Goal: Transaction & Acquisition: Purchase product/service

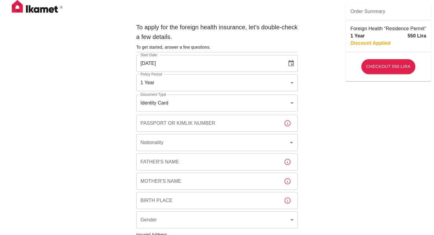
click at [22, 4] on img at bounding box center [37, 7] width 60 height 15
click at [23, 9] on img at bounding box center [37, 7] width 60 height 15
click at [30, 9] on img at bounding box center [37, 7] width 60 height 15
type input "b7343ef8-d55e-4554-96a8-76e30347e985"
type input "04/09/2025"
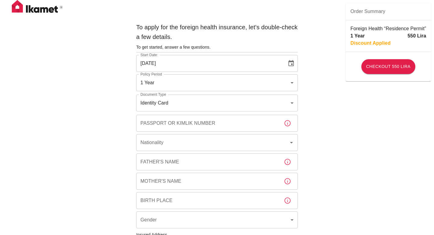
click at [29, 9] on img at bounding box center [37, 7] width 60 height 15
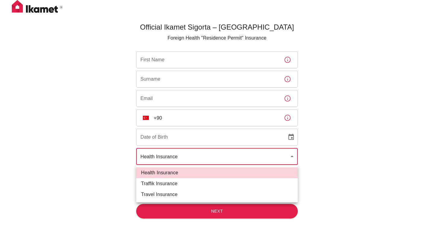
click at [246, 152] on body "Official Ikamet Sigorta – Turkey Foreign Health "Residence Permit" Insurance Fi…" at bounding box center [217, 127] width 434 height 255
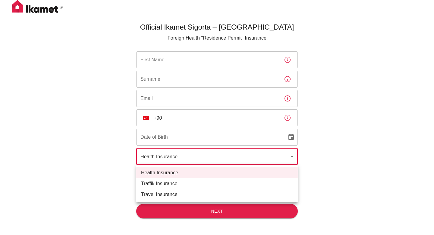
click at [246, 152] on div at bounding box center [217, 117] width 434 height 235
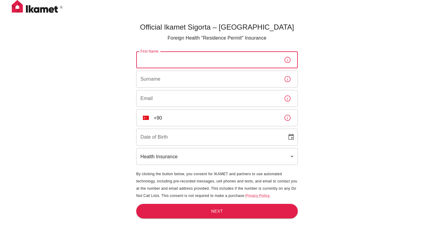
click at [204, 63] on input "First Name" at bounding box center [207, 59] width 143 height 17
type input "Loubna"
type input "Lkharz"
type input "loubnalkharz@gmail.com"
click at [204, 119] on input "+90" at bounding box center [217, 117] width 126 height 17
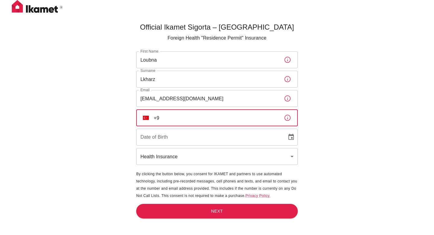
type input "+"
type input "+33 7 62 08 28 93"
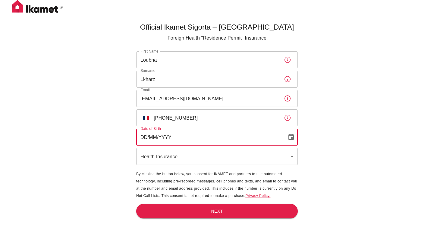
click at [209, 139] on input "DD/MM/YYYY" at bounding box center [209, 137] width 147 height 17
type input "14/08/2002"
click at [260, 213] on button "Next" at bounding box center [217, 211] width 162 height 15
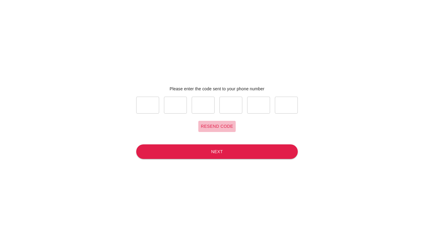
click at [215, 127] on button "Resend code" at bounding box center [217, 126] width 37 height 11
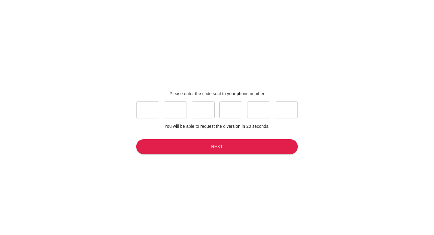
click at [153, 110] on input "text" at bounding box center [147, 109] width 23 height 17
type input "2"
type input "4"
type input "5"
type input "2"
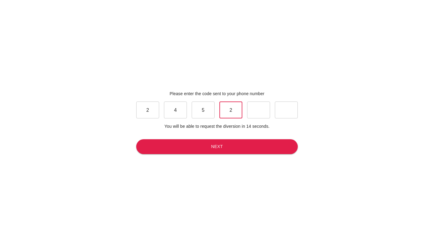
type input "3"
click at [167, 145] on button "Next" at bounding box center [217, 146] width 162 height 15
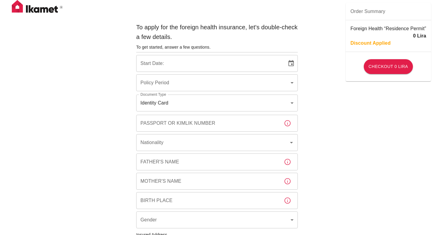
type input "b7343ef8-d55e-4554-96a8-76e30347e985"
type input "04/09/2025"
click at [293, 65] on icon "Choose date, selected date is Sep 4, 2025" at bounding box center [291, 63] width 7 height 7
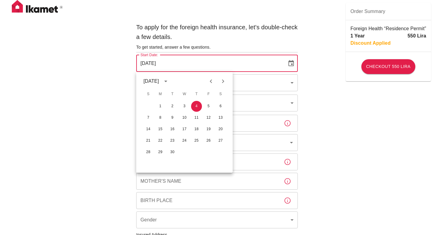
click at [335, 121] on div "To apply for the foreign health insurance, let's double-check a few details. To…" at bounding box center [217, 234] width 434 height 468
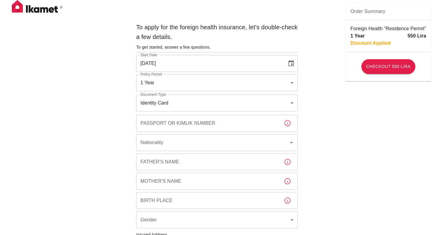
click at [275, 86] on body "To apply for the foreign health insurance, let's double-check a few details. To…" at bounding box center [217, 234] width 434 height 468
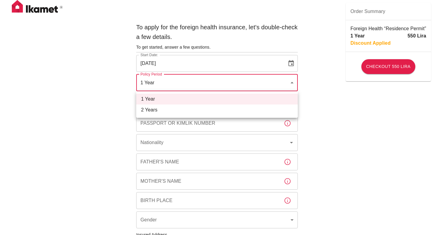
click at [323, 124] on div at bounding box center [217, 117] width 434 height 235
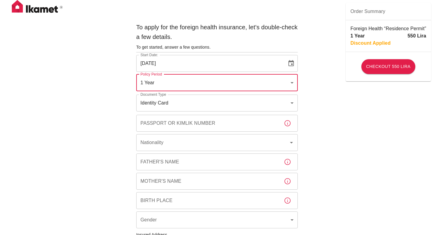
click at [284, 103] on body "To apply for the foreign health insurance, let's double-check a few details. To…" at bounding box center [217, 234] width 434 height 468
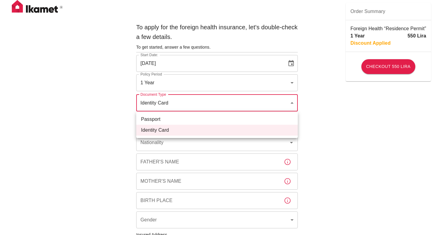
click at [255, 116] on li "Passport" at bounding box center [217, 119] width 162 height 11
type input "passport"
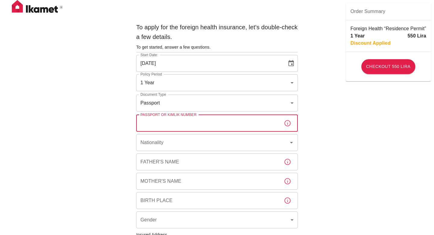
click at [263, 123] on input "Passport or Kimlik Number" at bounding box center [207, 123] width 143 height 17
click at [198, 128] on input "Passport or Kimlik Number" at bounding box center [207, 123] width 143 height 17
click at [186, 125] on input "Passport or Kimlik Number" at bounding box center [207, 123] width 143 height 17
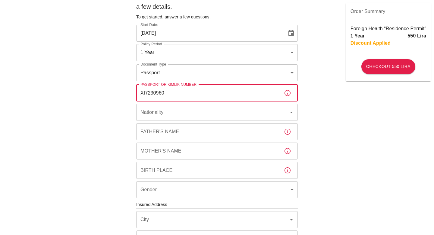
scroll to position [46, 0]
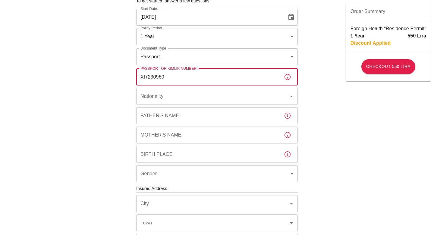
type input "XI7230960"
click at [182, 106] on div "To apply for the foreign health insurance, let's double-check a few details. To…" at bounding box center [217, 178] width 167 height 409
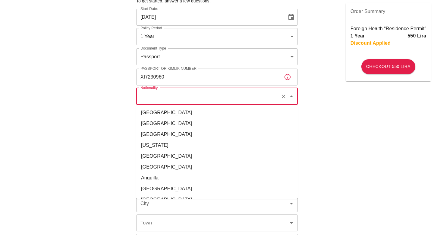
click at [182, 97] on input "Nationality" at bounding box center [208, 96] width 139 height 11
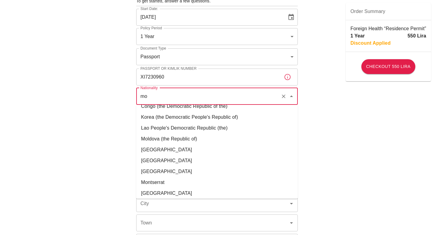
scroll to position [44, 0]
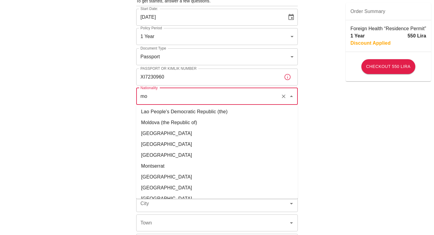
click at [186, 174] on li "Morocco" at bounding box center [217, 176] width 162 height 11
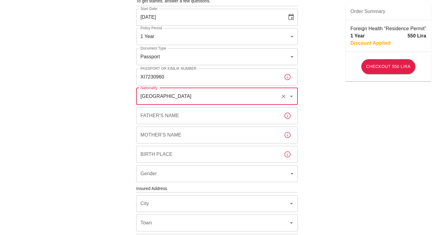
type input "Morocco"
click at [202, 108] on input "Father's Name" at bounding box center [207, 115] width 143 height 17
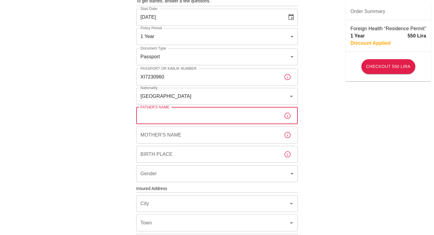
type input "Mohammed Lkharz"
click at [196, 135] on input "Mother's Name" at bounding box center [207, 134] width 143 height 17
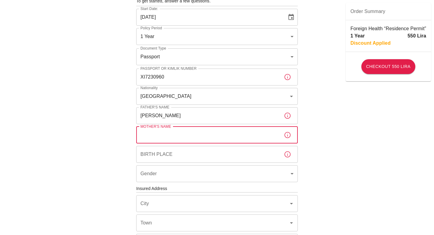
type input "Safia Belayachi"
click at [191, 152] on input "Birth Place" at bounding box center [207, 154] width 143 height 17
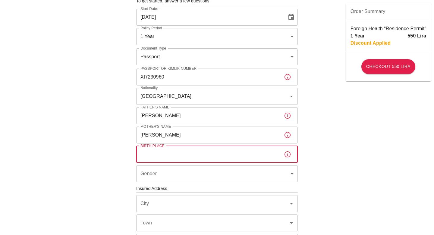
type input "morocco"
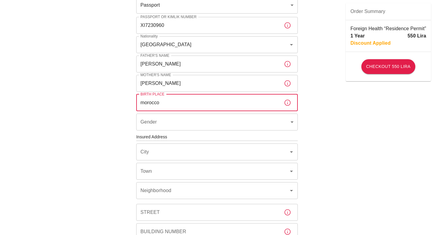
scroll to position [113, 0]
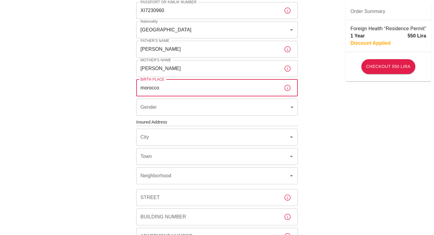
click at [186, 104] on body "To apply for the foreign health insurance, let's double-check a few details. To…" at bounding box center [217, 121] width 434 height 468
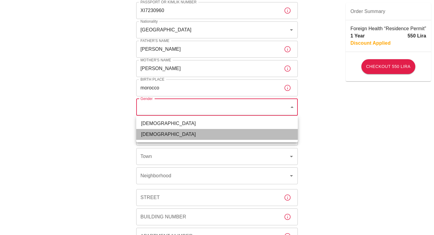
click at [183, 137] on li "Female" at bounding box center [217, 134] width 162 height 11
type input "female"
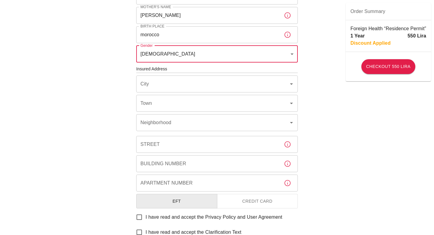
scroll to position [182, 0]
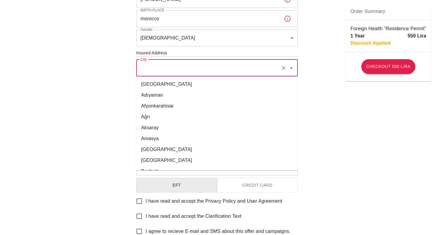
click at [184, 70] on input "City" at bounding box center [208, 67] width 139 height 11
click at [167, 149] on li "Ankara" at bounding box center [217, 149] width 162 height 11
type input "Ankara"
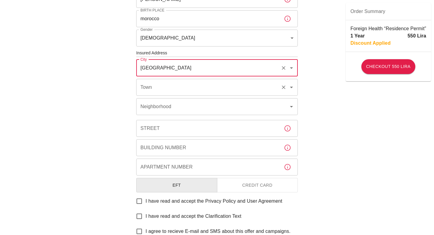
click at [146, 86] on div "Town Town" at bounding box center [217, 87] width 162 height 17
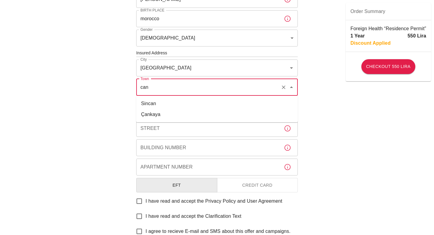
click at [154, 110] on li "Çankaya" at bounding box center [217, 114] width 162 height 11
type input "Çankaya"
click at [161, 111] on input "Neighborhood" at bounding box center [208, 106] width 139 height 11
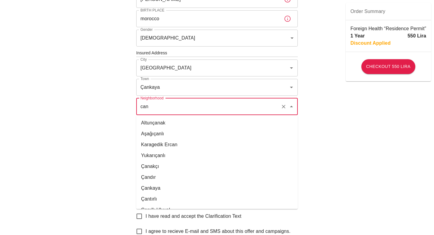
click at [176, 189] on li "Çankaya" at bounding box center [217, 188] width 162 height 11
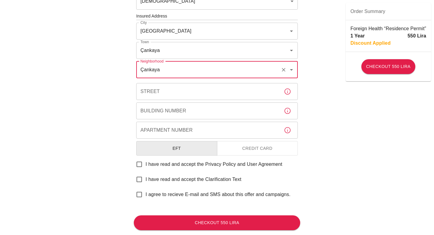
scroll to position [233, 0]
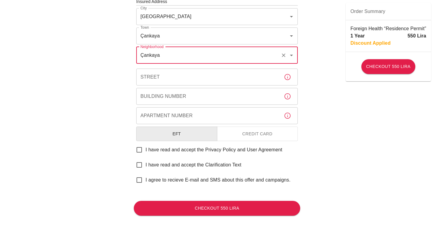
type input "Çankaya"
click at [179, 74] on input "Street" at bounding box center [207, 76] width 143 height 17
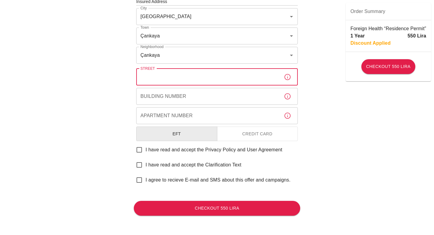
click at [345, 111] on div "To apply for the foreign health insurance, let's double-check a few details. To…" at bounding box center [217, 1] width 434 height 468
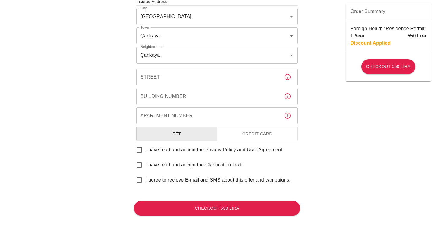
click at [243, 89] on input "Building Number" at bounding box center [207, 96] width 143 height 17
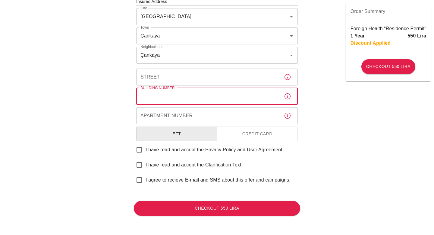
type input "Bilkent Dormitory 52"
click at [189, 114] on input "Apartment Number" at bounding box center [207, 115] width 143 height 17
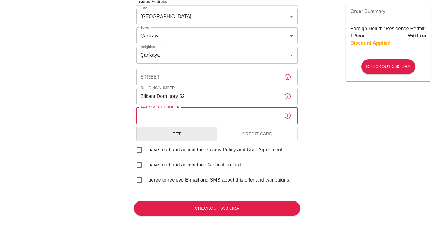
type input "217"
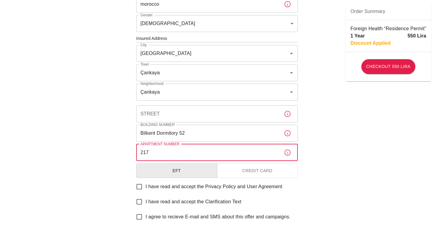
scroll to position [195, 0]
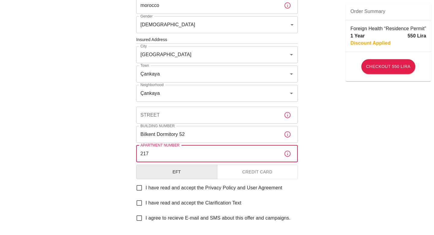
click at [190, 106] on div "To apply for the foreign health insurance, let's double-check a few details. To…" at bounding box center [217, 29] width 167 height 409
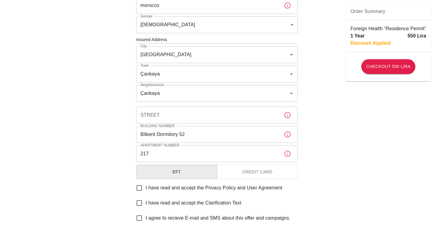
click at [192, 115] on input "Street" at bounding box center [207, 114] width 143 height 17
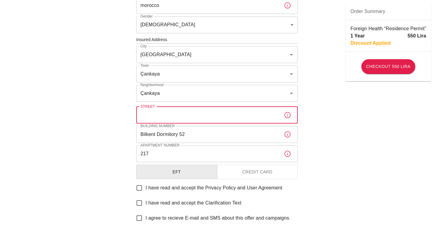
type input "v"
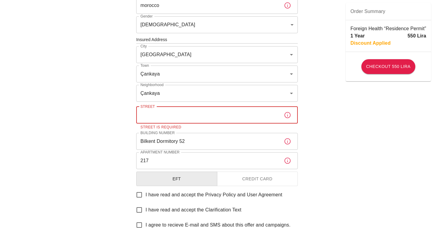
paste input "Üniversiteler, 06800 Çankaya/Ankara, Turquie"
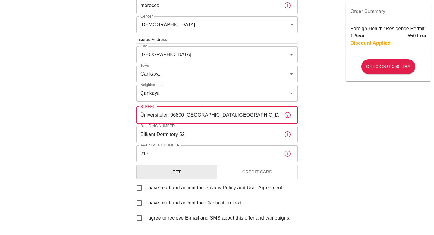
type input "Üniversiteler, 06800 Çankaya/Ankara, Turquie"
click at [322, 167] on div "To apply for the foreign health insurance, let's double-check a few details. To…" at bounding box center [217, 39] width 434 height 468
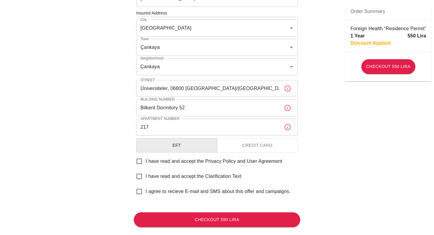
scroll to position [233, 0]
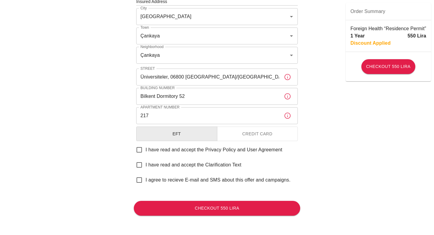
click at [138, 150] on input "I have read and accept the Privacy Policy and User Agreement" at bounding box center [139, 149] width 13 height 13
checkbox input "true"
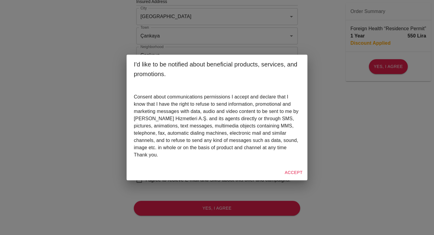
click at [291, 172] on button "Accept" at bounding box center [294, 172] width 23 height 11
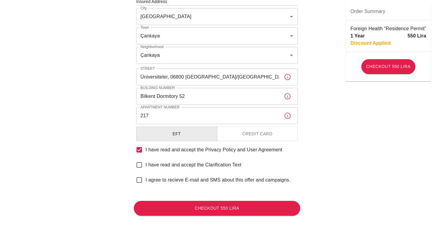
click at [138, 169] on input "I have read and accept the Clarification Text" at bounding box center [139, 164] width 13 height 13
checkbox input "true"
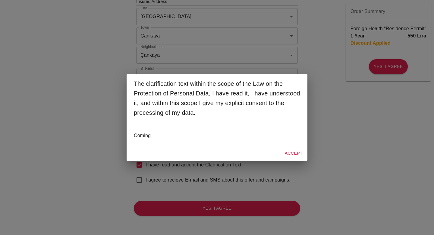
click at [296, 154] on button "Accept" at bounding box center [294, 153] width 23 height 11
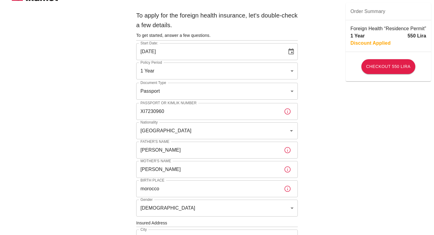
scroll to position [0, 0]
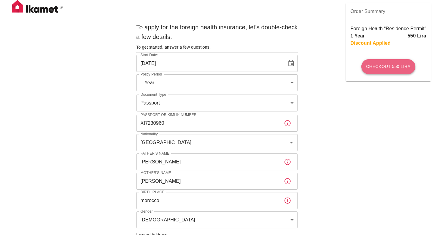
click at [382, 67] on button "Checkout 550 Lira" at bounding box center [389, 66] width 54 height 15
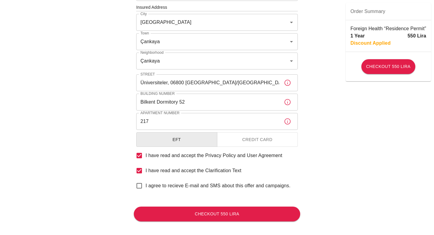
scroll to position [226, 0]
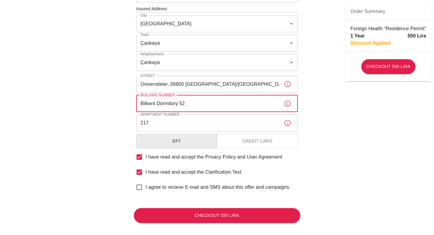
click at [258, 106] on input "Bilkent Dormitory 52" at bounding box center [207, 103] width 143 height 17
type input "b"
type input "Bilkent Dormitory 52"
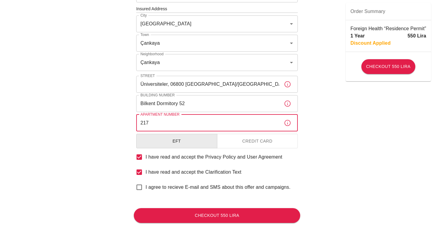
click at [264, 126] on input "217" at bounding box center [207, 122] width 143 height 17
type input "217"
click at [342, 161] on div "To apply for the foreign health insurance, let's double-check a few details. To…" at bounding box center [217, 8] width 434 height 468
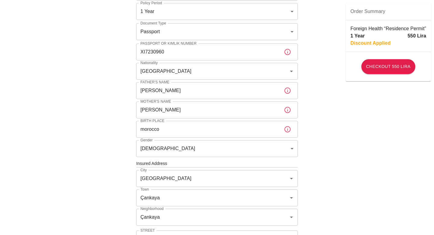
scroll to position [63, 0]
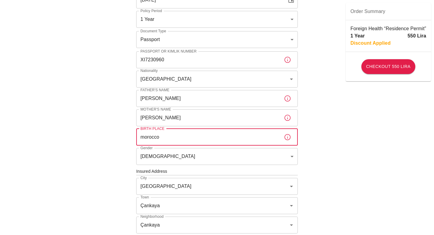
click at [243, 136] on input "morocco" at bounding box center [207, 137] width 143 height 17
type input "Morocco"
click at [233, 112] on input "Safia Belayachi" at bounding box center [207, 117] width 143 height 17
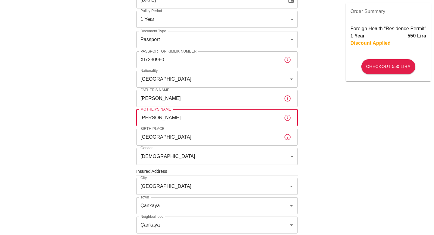
click at [233, 112] on input "Safia Belayachi" at bounding box center [207, 117] width 143 height 17
type input "Safia Belayachi"
click at [342, 149] on div "To apply for the foreign health insurance, let's double-check a few details. To…" at bounding box center [217, 171] width 434 height 468
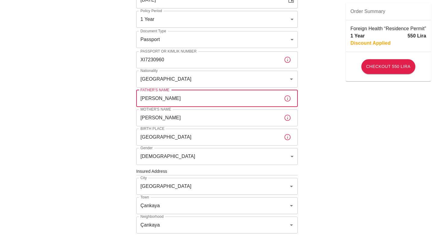
click at [206, 97] on input "Mohammed Lkharz" at bounding box center [207, 98] width 143 height 17
type input "Mohammed Lkharz"
click at [342, 158] on div "To apply for the foreign health insurance, let's double-check a few details. To…" at bounding box center [217, 171] width 434 height 468
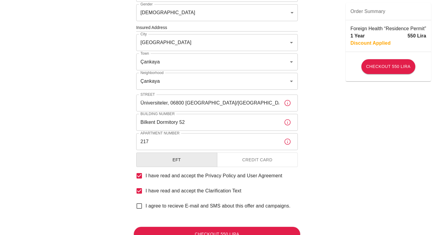
scroll to position [210, 0]
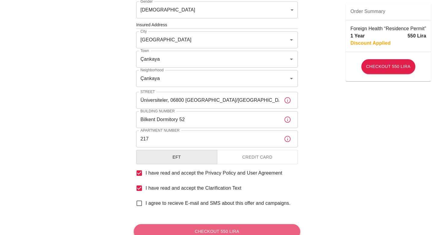
click at [215, 231] on button "Checkout 550 Lira" at bounding box center [217, 231] width 167 height 15
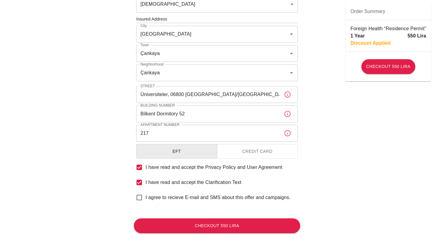
scroll to position [223, 0]
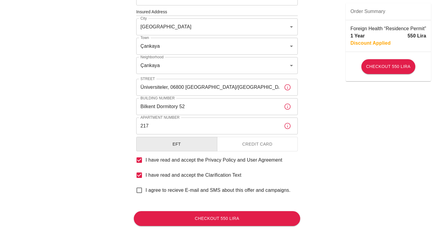
click at [241, 150] on button "Credit Card" at bounding box center [257, 144] width 81 height 15
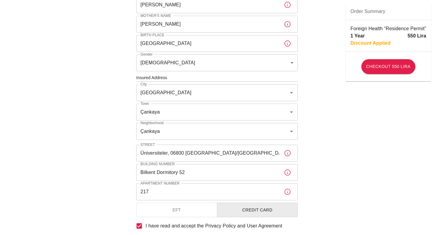
scroll to position [233, 0]
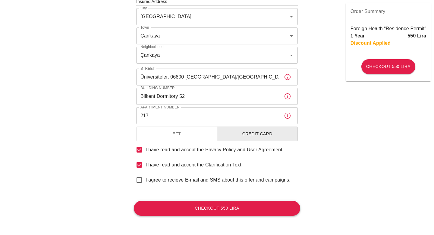
click at [256, 210] on button "Checkout 550 Lira" at bounding box center [217, 208] width 167 height 15
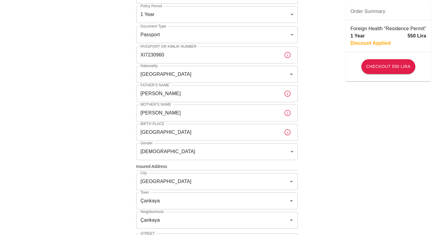
scroll to position [69, 0]
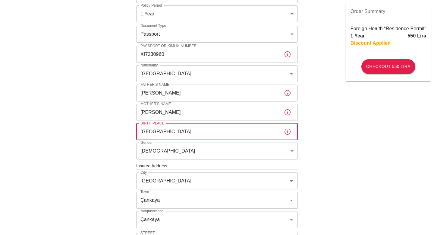
click at [253, 137] on input "MOROCCO" at bounding box center [207, 131] width 143 height 17
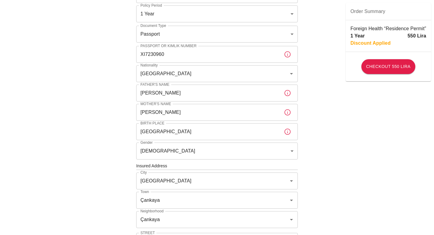
click at [322, 151] on div "To apply for the foreign health insurance, let's double-check a few details. To…" at bounding box center [217, 165] width 434 height 468
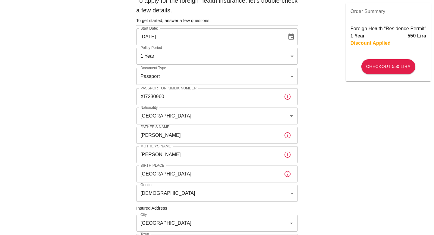
scroll to position [0, 0]
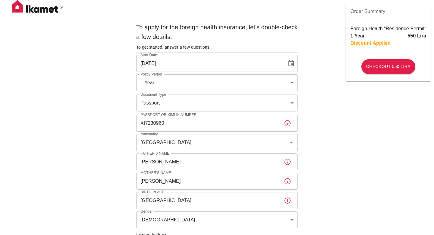
click at [229, 121] on input "XI7230960" at bounding box center [207, 123] width 143 height 17
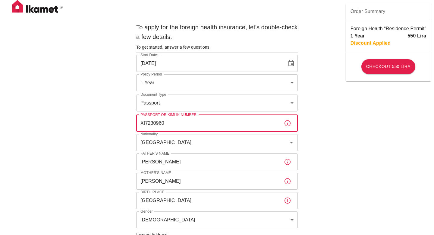
click at [229, 121] on input "XI7230960" at bounding box center [207, 123] width 143 height 17
type input "XI7230960"
click at [333, 165] on div "To apply for the foreign health insurance, let's double-check a few details. To…" at bounding box center [217, 234] width 434 height 468
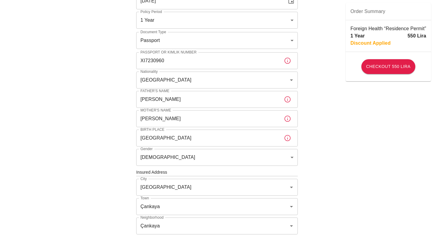
scroll to position [63, 0]
click at [374, 68] on button "Checkout 550 Lira" at bounding box center [389, 66] width 54 height 15
